Goal: Task Accomplishment & Management: Use online tool/utility

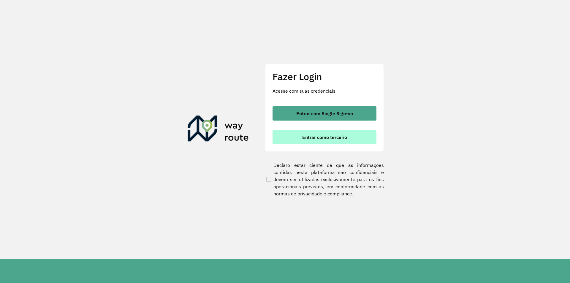
click at [340, 139] on span "Entrar como terceiro" at bounding box center [324, 137] width 45 height 5
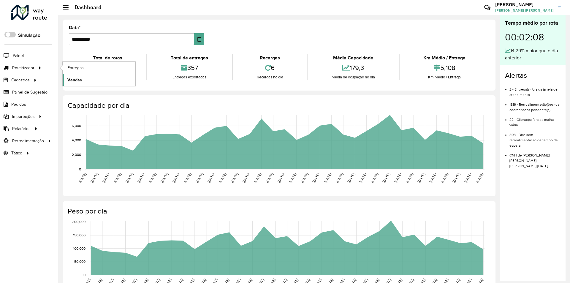
click at [75, 79] on span "Vendas" at bounding box center [74, 80] width 15 height 6
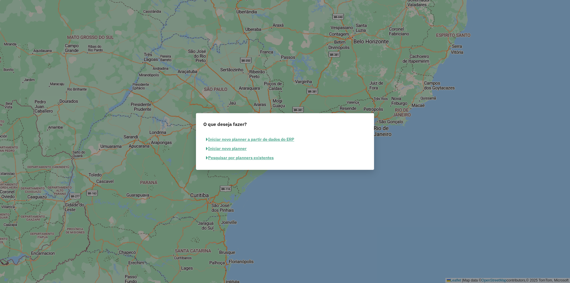
click at [242, 158] on button "Pesquisar por planners existentes" at bounding box center [239, 157] width 73 height 9
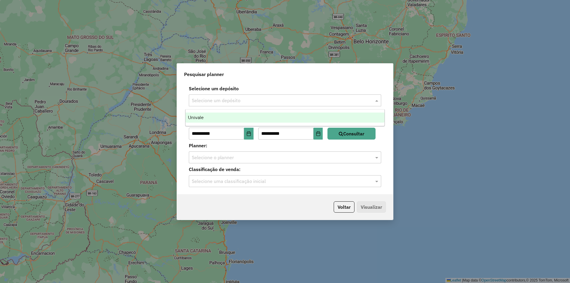
click at [374, 99] on span at bounding box center [377, 100] width 7 height 7
click at [239, 119] on div "Univale" at bounding box center [285, 117] width 199 height 10
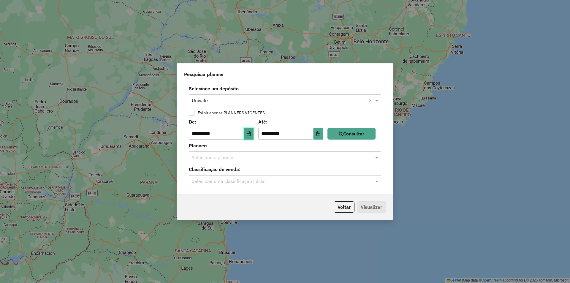
click at [251, 134] on icon "Choose Date" at bounding box center [249, 133] width 4 height 5
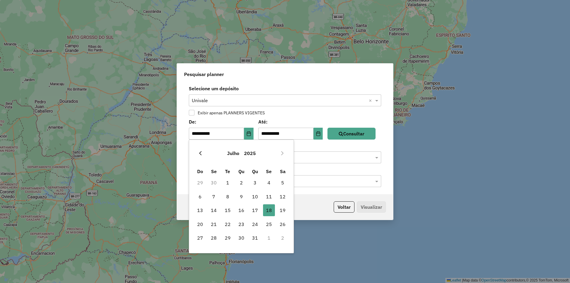
click at [201, 156] on icon "Previous Month" at bounding box center [200, 153] width 5 height 5
click at [201, 155] on icon "Previous Month" at bounding box center [200, 153] width 5 height 5
click at [202, 195] on span "4" at bounding box center [200, 197] width 12 height 12
type input "**********"
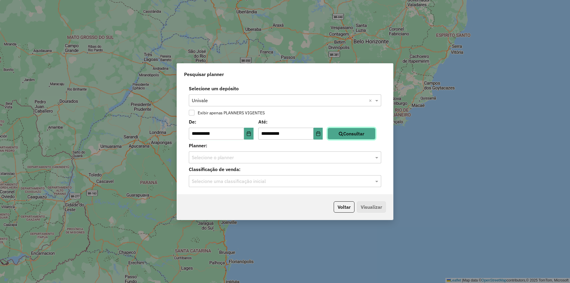
click at [369, 135] on button "Consultar" at bounding box center [351, 134] width 48 height 12
click at [378, 156] on span at bounding box center [377, 157] width 7 height 7
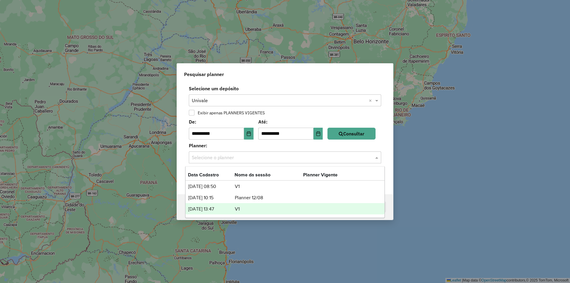
click at [299, 209] on td "V1" at bounding box center [268, 209] width 69 height 8
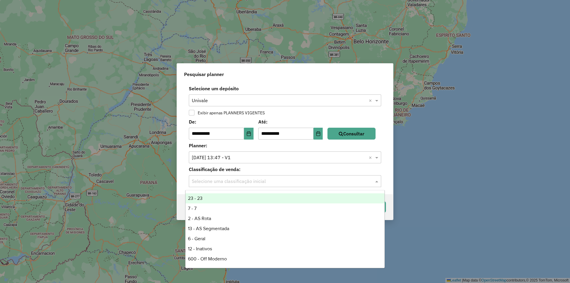
click at [375, 179] on span at bounding box center [377, 180] width 7 height 7
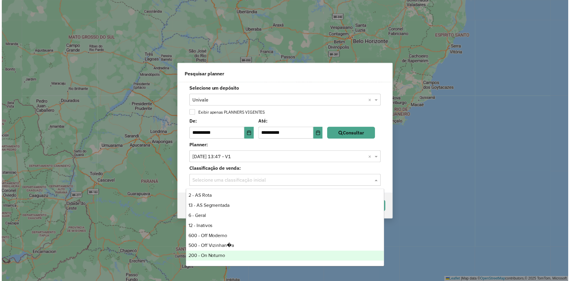
scroll to position [12, 0]
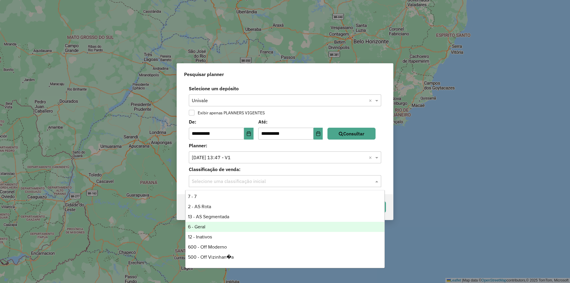
drag, startPoint x: 198, startPoint y: 225, endPoint x: 208, endPoint y: 225, distance: 10.4
click at [198, 225] on div "6 - Geral" at bounding box center [285, 227] width 199 height 10
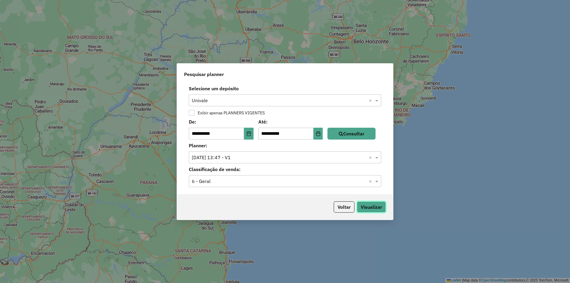
click at [367, 211] on button "Visualizar" at bounding box center [371, 206] width 29 height 11
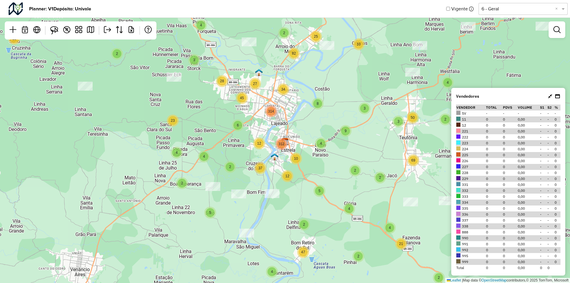
click at [558, 36] on div at bounding box center [557, 29] width 17 height 17
click at [564, 11] on span at bounding box center [563, 8] width 7 height 7
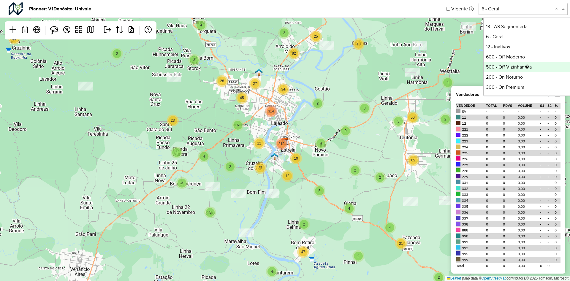
scroll to position [59, 0]
click at [507, 58] on div "300 - On Premium" at bounding box center [528, 58] width 88 height 10
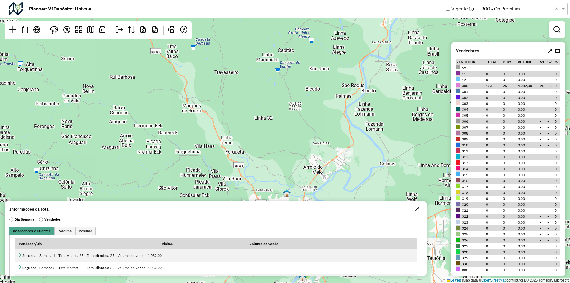
click at [549, 52] on icon at bounding box center [550, 50] width 4 height 5
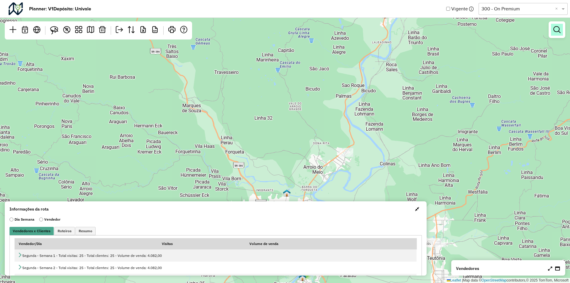
click at [554, 32] on em at bounding box center [556, 29] width 7 height 7
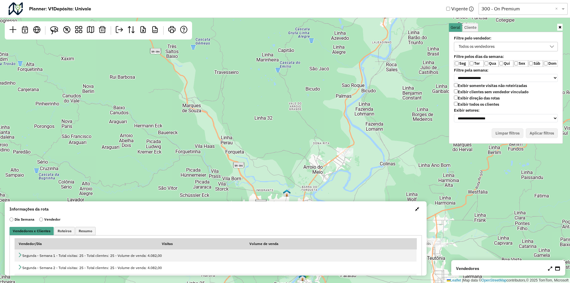
click at [458, 103] on label "Exibir todos os clientes" at bounding box center [476, 104] width 45 height 5
click at [468, 119] on select "**********" at bounding box center [506, 118] width 104 height 8
click at [454, 114] on select "**********" at bounding box center [506, 118] width 104 height 8
click at [469, 64] on label "Ter" at bounding box center [476, 63] width 15 height 7
click at [486, 66] on label "Qua" at bounding box center [491, 63] width 15 height 7
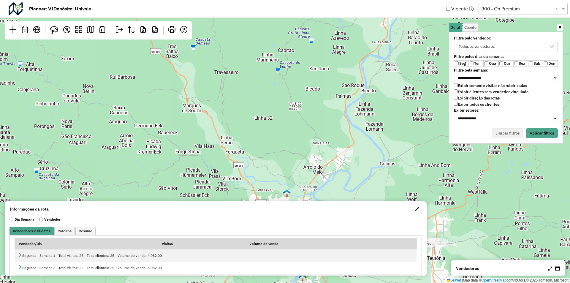
click at [495, 64] on label "Qua" at bounding box center [491, 63] width 15 height 7
click at [483, 64] on label "Ter" at bounding box center [476, 63] width 15 height 7
click at [518, 66] on label "Sex" at bounding box center [520, 63] width 15 height 7
click at [534, 133] on button "Aplicar filtros" at bounding box center [542, 133] width 32 height 10
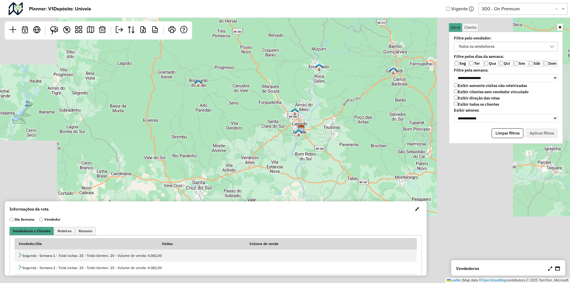
drag, startPoint x: 349, startPoint y: 160, endPoint x: 316, endPoint y: 110, distance: 60.2
click at [316, 110] on div "Leaflet | Map data © OpenStreetMap contributors,© 2025 TomTom, Microsoft" at bounding box center [285, 141] width 570 height 283
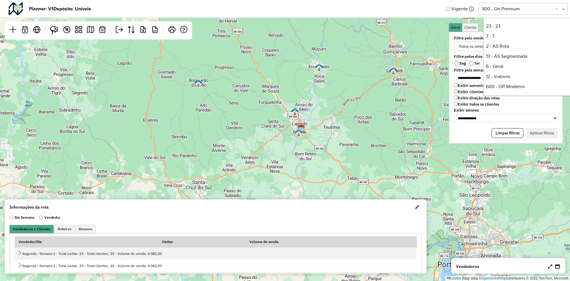
click at [561, 9] on span at bounding box center [563, 8] width 7 height 7
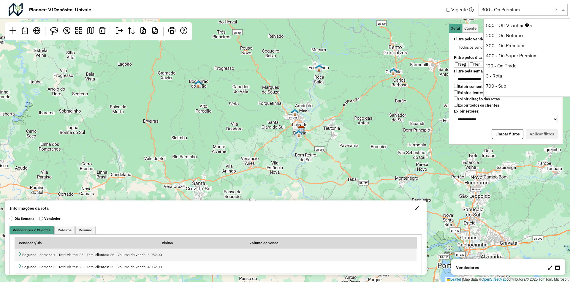
scroll to position [71, 0]
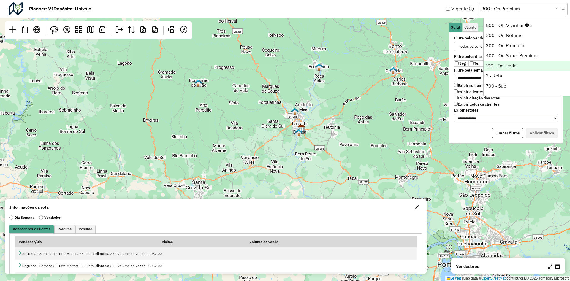
click at [515, 67] on div "100 - On Trade" at bounding box center [528, 66] width 88 height 10
select select "**********"
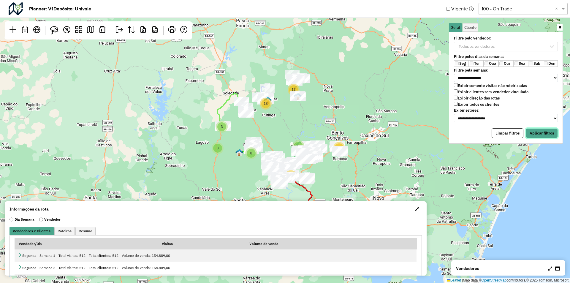
click at [535, 133] on button "Aplicar filtros" at bounding box center [542, 133] width 32 height 10
click at [541, 135] on button "Aplicar filtros" at bounding box center [542, 133] width 32 height 10
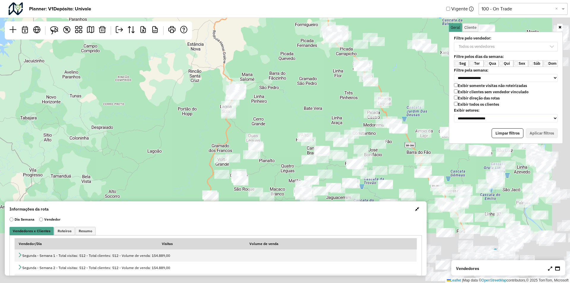
drag, startPoint x: 289, startPoint y: 141, endPoint x: 262, endPoint y: 82, distance: 64.6
click at [262, 82] on div "Leaflet | Map data © OpenStreetMap contributors,© 2025 TomTom, Microsoft" at bounding box center [285, 141] width 570 height 283
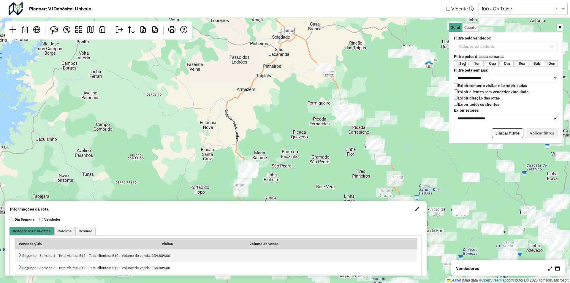
drag, startPoint x: 300, startPoint y: 89, endPoint x: 313, endPoint y: 166, distance: 77.6
click at [314, 170] on div "Leaflet | Map data © OpenStreetMap contributors,© 2025 TomTom, Microsoft" at bounding box center [285, 141] width 570 height 283
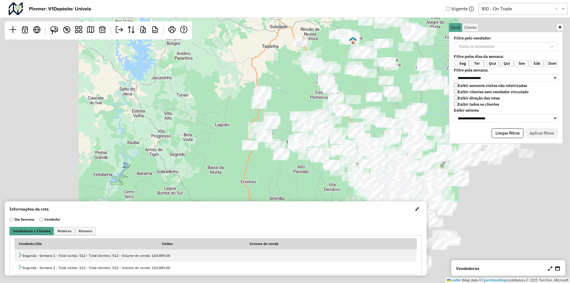
drag, startPoint x: 281, startPoint y: 104, endPoint x: 252, endPoint y: 90, distance: 32.4
click at [245, 60] on div "Leaflet | Map data © OpenStreetMap contributors,© 2025 TomTom, Microsoft" at bounding box center [285, 141] width 570 height 283
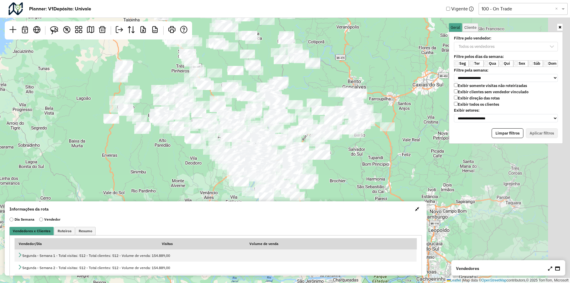
drag, startPoint x: 298, startPoint y: 145, endPoint x: 196, endPoint y: 163, distance: 103.9
click at [196, 163] on div "Leaflet | Map data © OpenStreetMap contributors,© 2025 TomTom, Microsoft" at bounding box center [285, 141] width 570 height 283
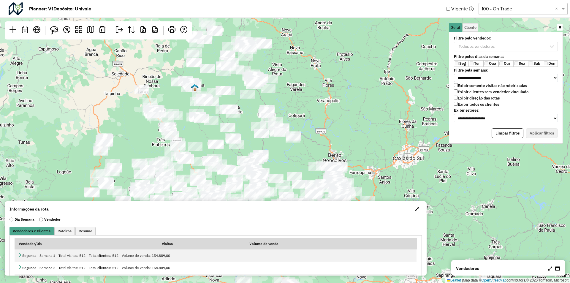
drag, startPoint x: 316, startPoint y: 84, endPoint x: 297, endPoint y: 157, distance: 76.2
click at [297, 157] on div "Leaflet | Map data © OpenStreetMap contributors,© 2025 TomTom, Microsoft" at bounding box center [285, 141] width 570 height 283
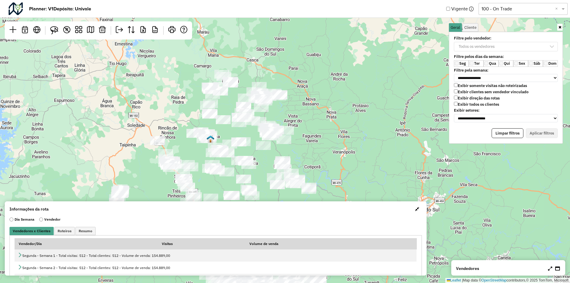
drag, startPoint x: 314, startPoint y: 122, endPoint x: 321, endPoint y: 143, distance: 22.2
click at [321, 143] on div "Leaflet | Map data © OpenStreetMap contributors,© 2025 TomTom, Microsoft" at bounding box center [285, 141] width 570 height 283
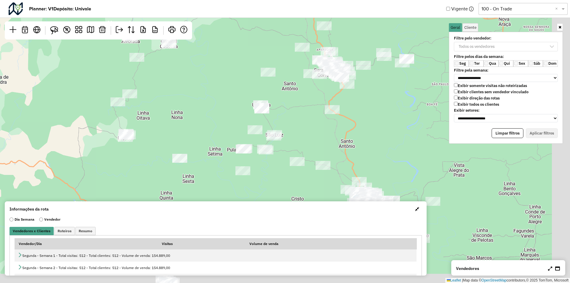
drag, startPoint x: 324, startPoint y: 150, endPoint x: 298, endPoint y: 90, distance: 65.2
click at [294, 77] on div "Leaflet | Map data © OpenStreetMap contributors,© 2025 TomTom, Microsoft" at bounding box center [285, 141] width 570 height 283
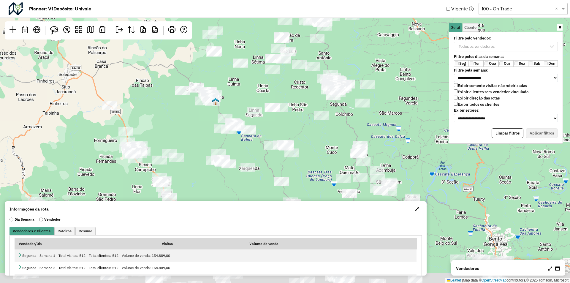
drag, startPoint x: 387, startPoint y: 172, endPoint x: 360, endPoint y: 42, distance: 133.0
click at [361, 36] on div "Leaflet | Map data © OpenStreetMap contributors,© 2025 TomTom, Microsoft" at bounding box center [285, 141] width 570 height 283
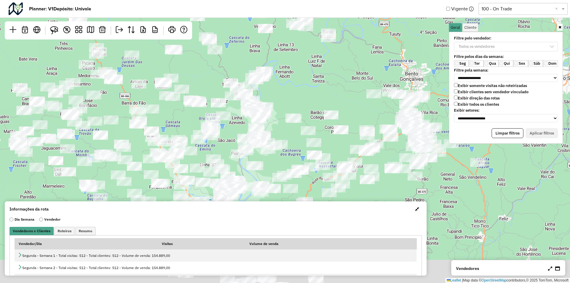
drag, startPoint x: 394, startPoint y: 138, endPoint x: 319, endPoint y: 39, distance: 123.5
click at [320, 39] on div "Leaflet | Map data © OpenStreetMap contributors,© 2025 TomTom, Microsoft" at bounding box center [285, 141] width 570 height 283
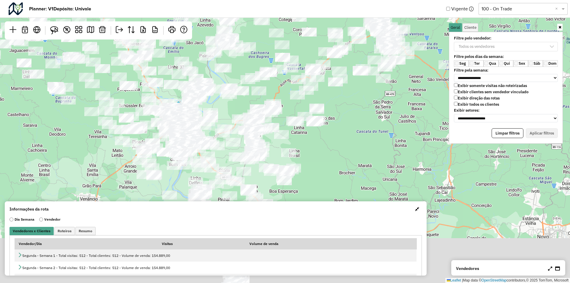
drag, startPoint x: 384, startPoint y: 175, endPoint x: 348, endPoint y: 71, distance: 110.3
click at [348, 71] on div "Leaflet | Map data © OpenStreetMap contributors,© 2025 TomTom, Microsoft" at bounding box center [285, 141] width 570 height 283
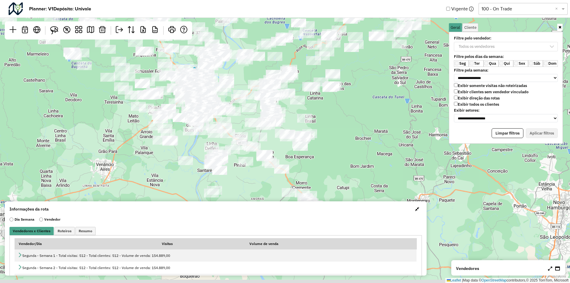
drag, startPoint x: 353, startPoint y: 110, endPoint x: 385, endPoint y: 78, distance: 44.9
click at [385, 78] on div "Leaflet | Map data © OpenStreetMap contributors,© 2025 TomTom, Microsoft" at bounding box center [285, 141] width 570 height 283
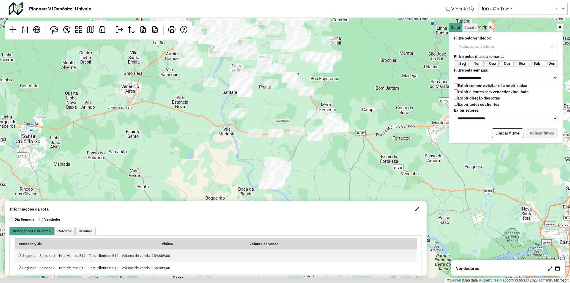
click at [288, 88] on div at bounding box center [294, 83] width 15 height 9
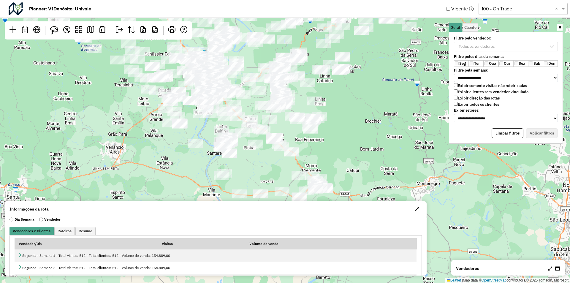
drag, startPoint x: 288, startPoint y: 109, endPoint x: 268, endPoint y: 194, distance: 87.3
click at [268, 194] on div "Leaflet | Map data © OpenStreetMap contributors,© 2025 TomTom, Microsoft" at bounding box center [285, 141] width 570 height 283
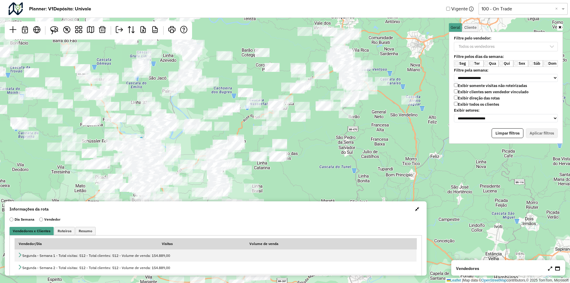
drag, startPoint x: 347, startPoint y: 140, endPoint x: 288, endPoint y: 203, distance: 86.5
click at [288, 203] on hb-planner "**********" at bounding box center [285, 141] width 570 height 283
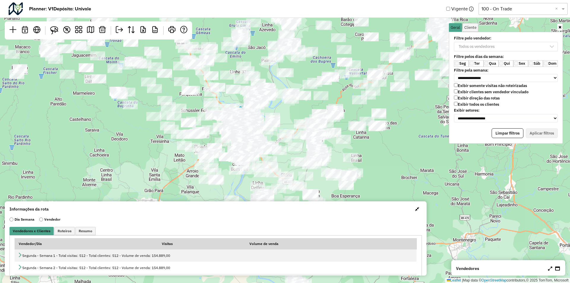
drag, startPoint x: 218, startPoint y: 90, endPoint x: 309, endPoint y: 77, distance: 91.8
click at [319, 60] on div "Leaflet | Map data © OpenStreetMap contributors,© 2025 TomTom, Microsoft" at bounding box center [285, 141] width 570 height 283
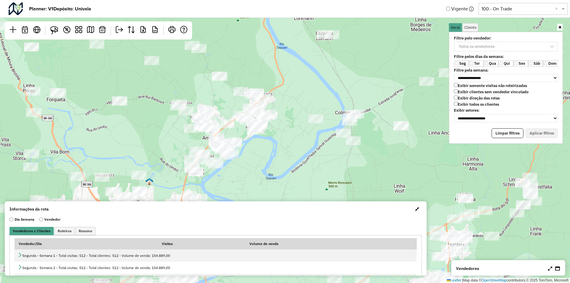
drag, startPoint x: 218, startPoint y: 159, endPoint x: 256, endPoint y: 139, distance: 43.0
click at [242, 187] on div "Leaflet | Map data © OpenStreetMap contributors,© 2025 TomTom, Microsoft" at bounding box center [285, 141] width 570 height 283
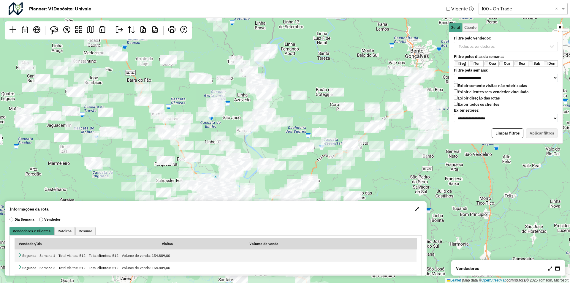
drag, startPoint x: 323, startPoint y: 61, endPoint x: 273, endPoint y: 147, distance: 99.1
click at [273, 147] on div "Leaflet | Map data © OpenStreetMap contributors,© 2025 TomTom, Microsoft" at bounding box center [285, 141] width 570 height 283
